Goal: Information Seeking & Learning: Learn about a topic

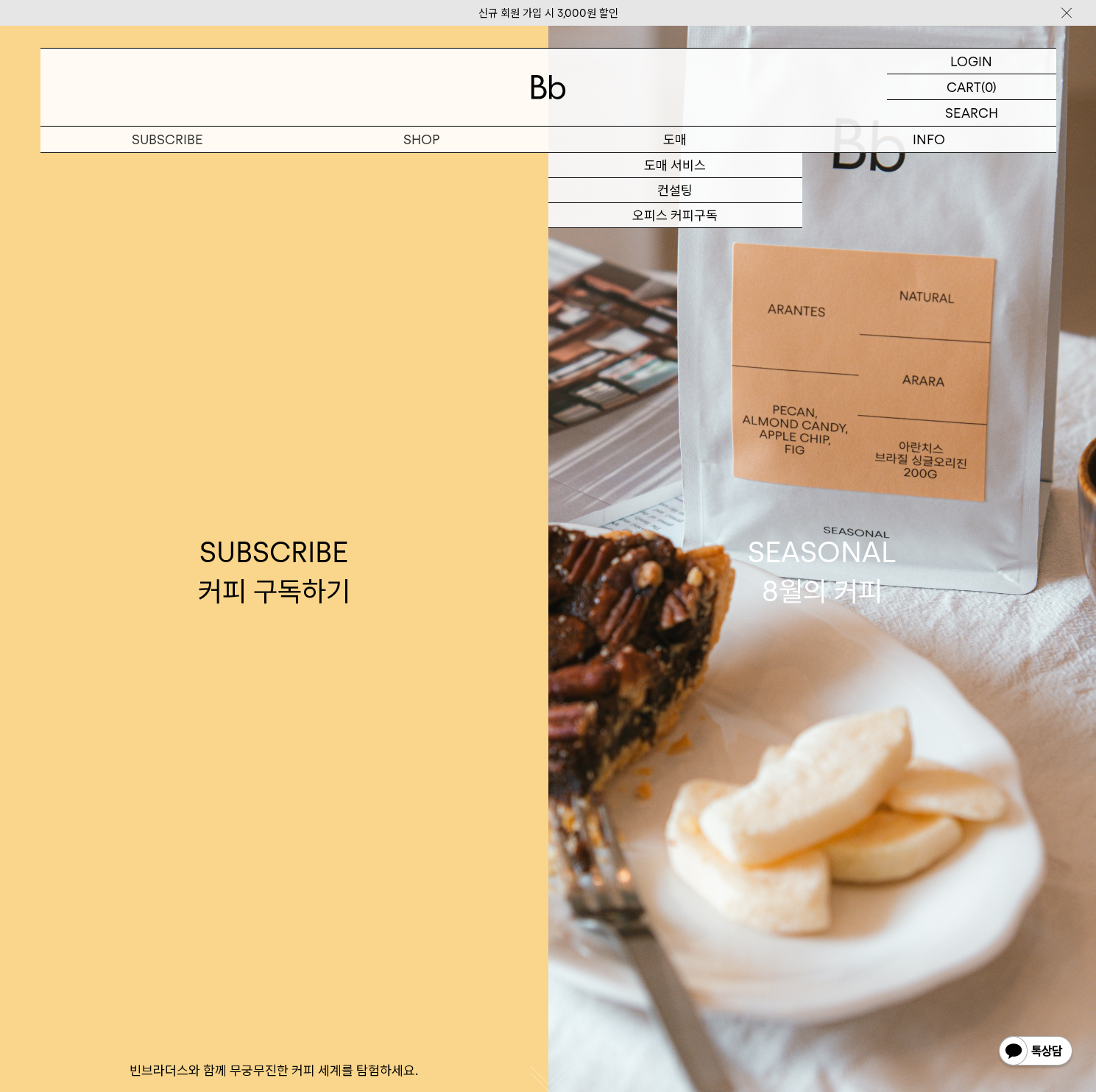
click at [672, 139] on p "도매" at bounding box center [675, 139] width 254 height 26
click at [680, 167] on link "도매 서비스" at bounding box center [675, 166] width 254 height 25
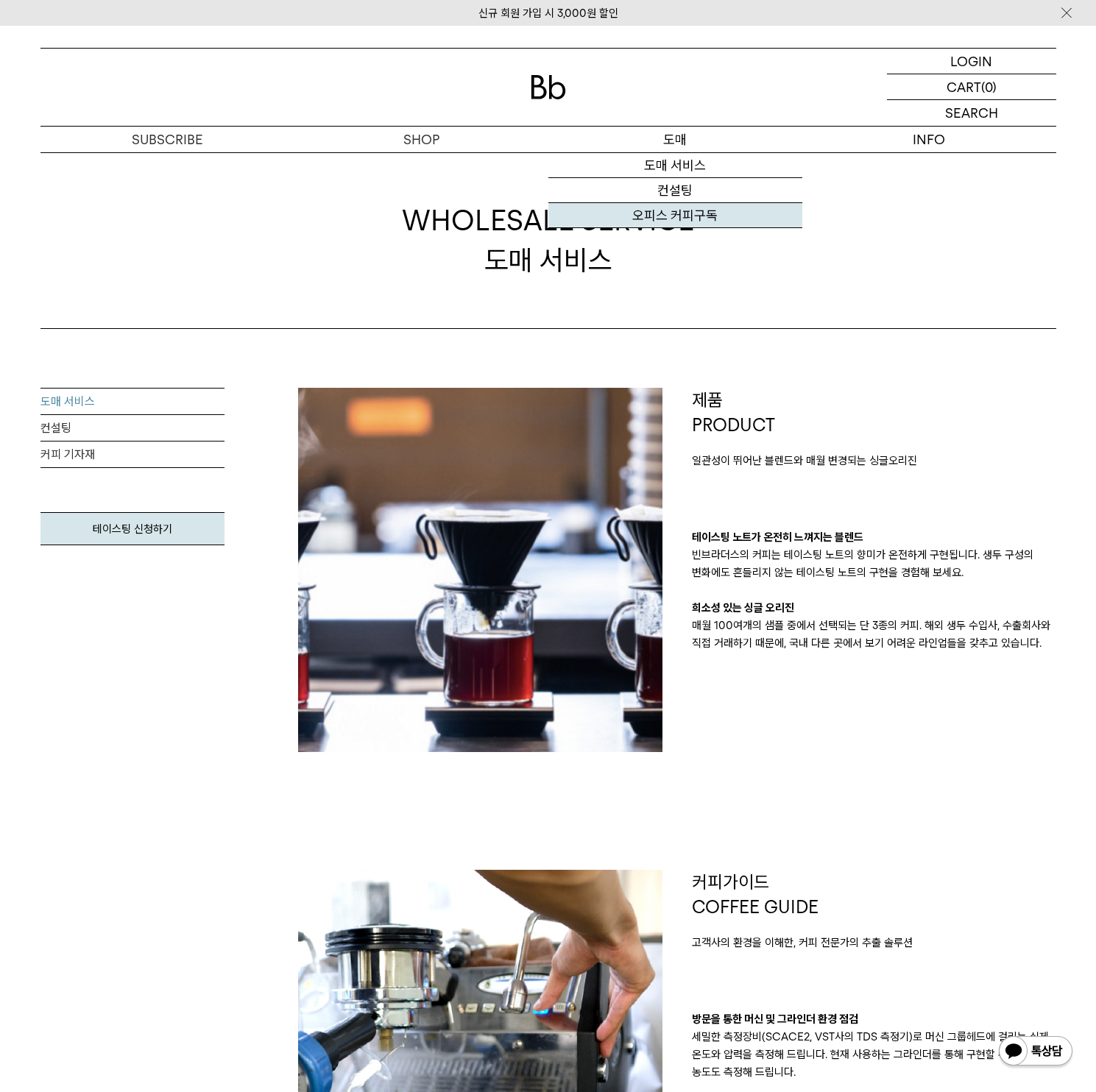
click at [671, 217] on link "오피스 커피구독" at bounding box center [675, 215] width 254 height 25
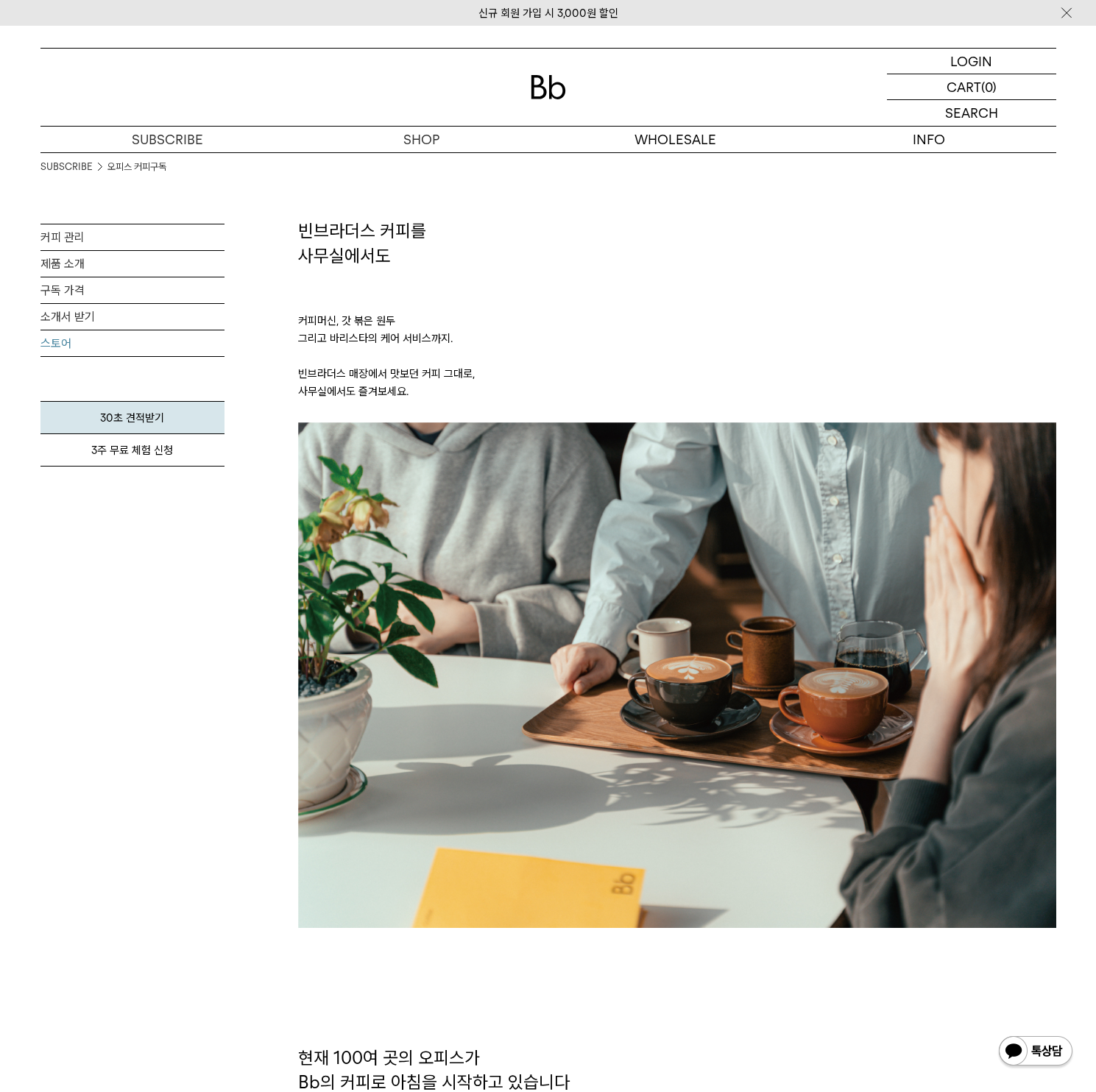
click at [56, 341] on link "스토어" at bounding box center [132, 343] width 184 height 26
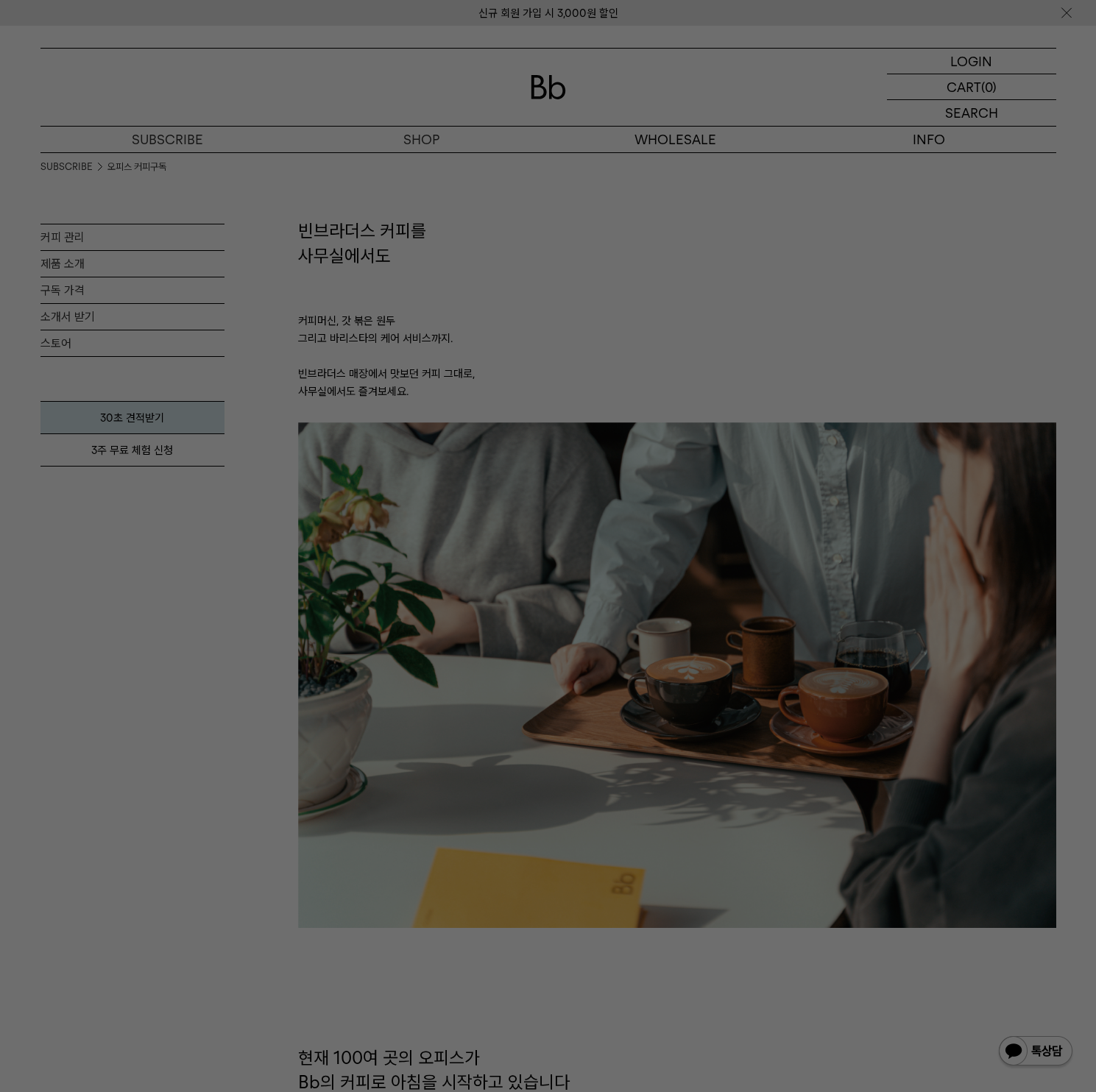
click at [905, 346] on div at bounding box center [548, 546] width 1096 height 1092
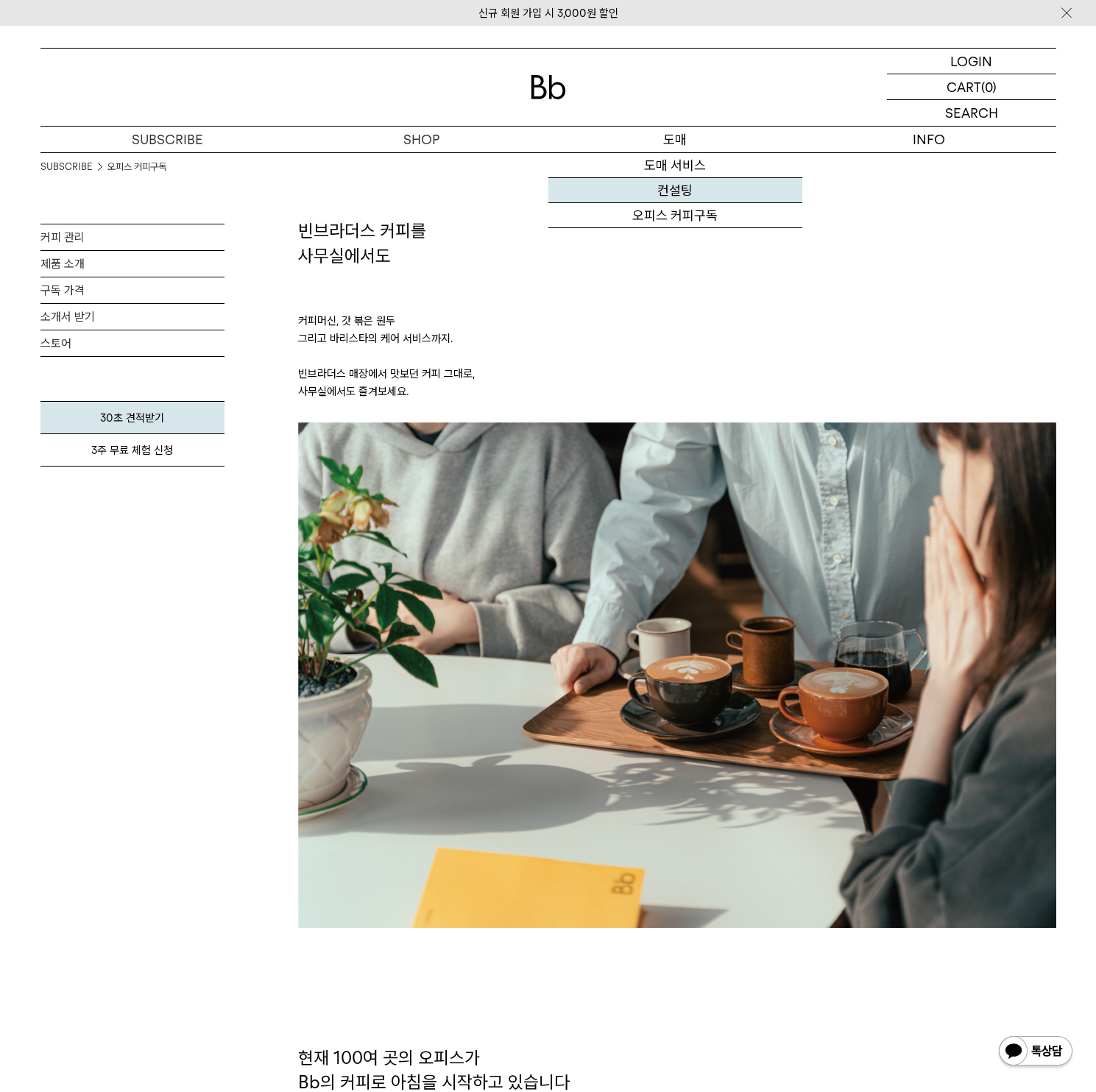
click at [671, 189] on link "컨설팅" at bounding box center [675, 190] width 254 height 25
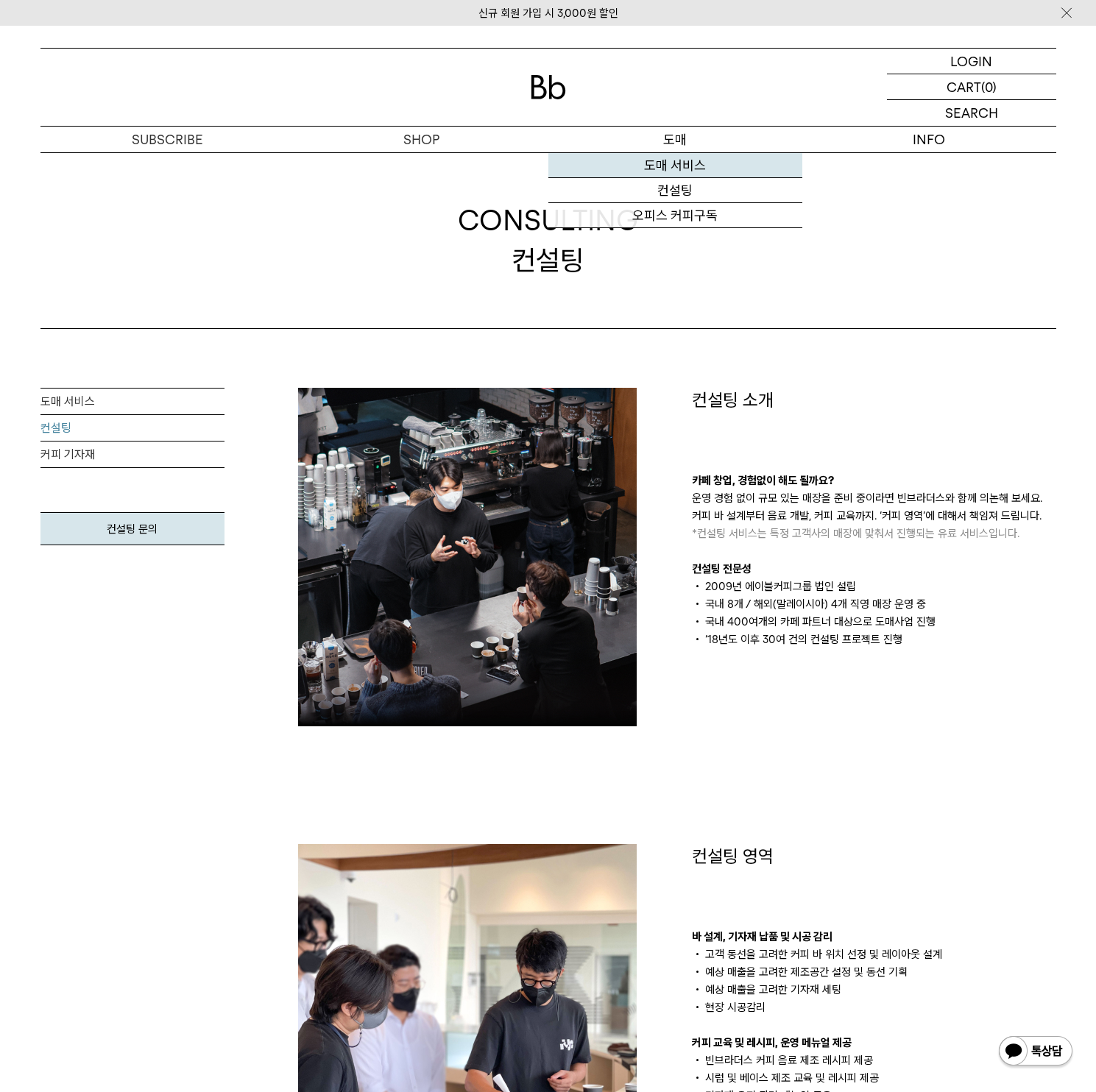
click at [676, 163] on link "도매 서비스" at bounding box center [675, 166] width 254 height 25
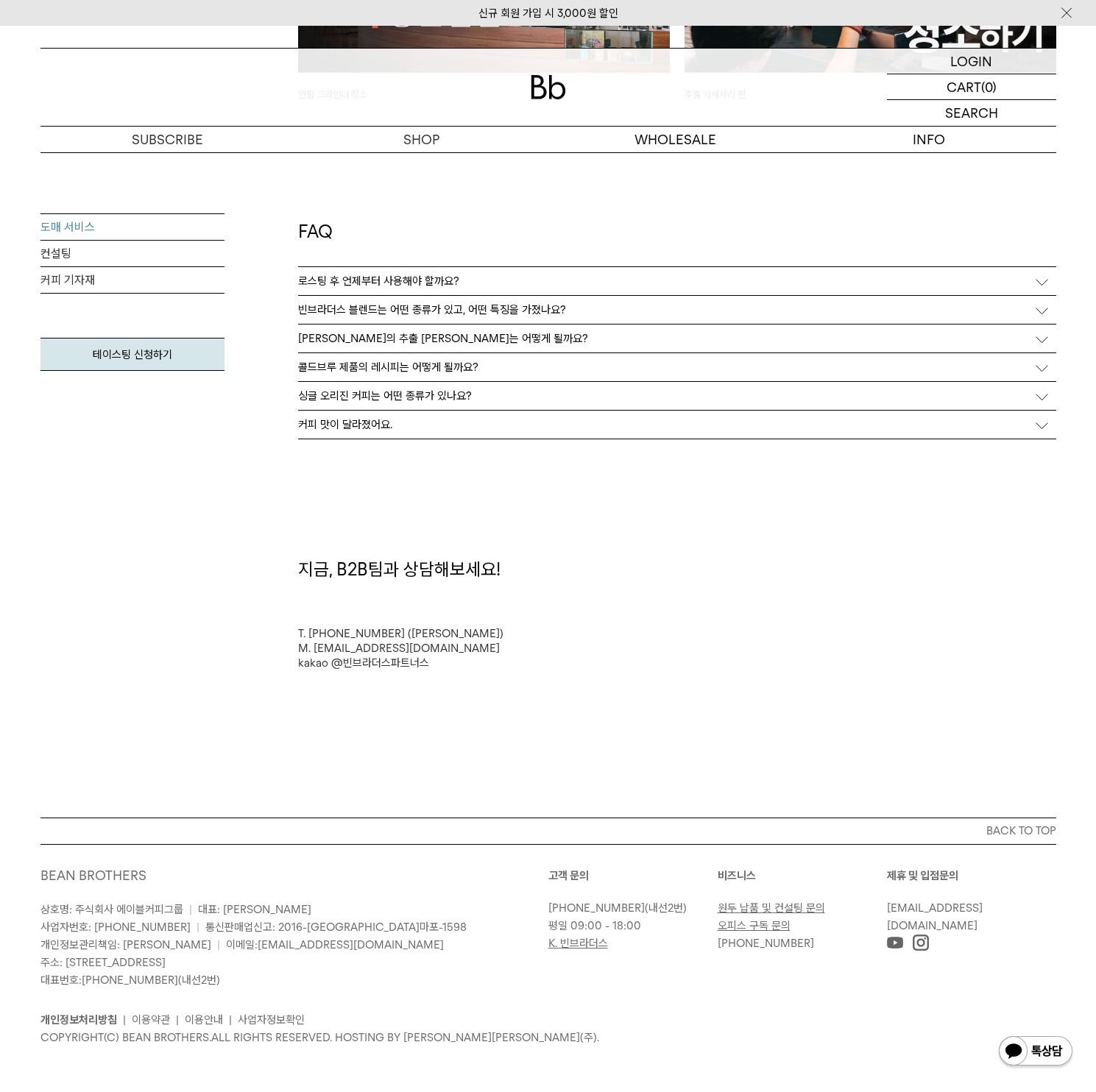
scroll to position [3700, 0]
